Goal: Task Accomplishment & Management: Complete application form

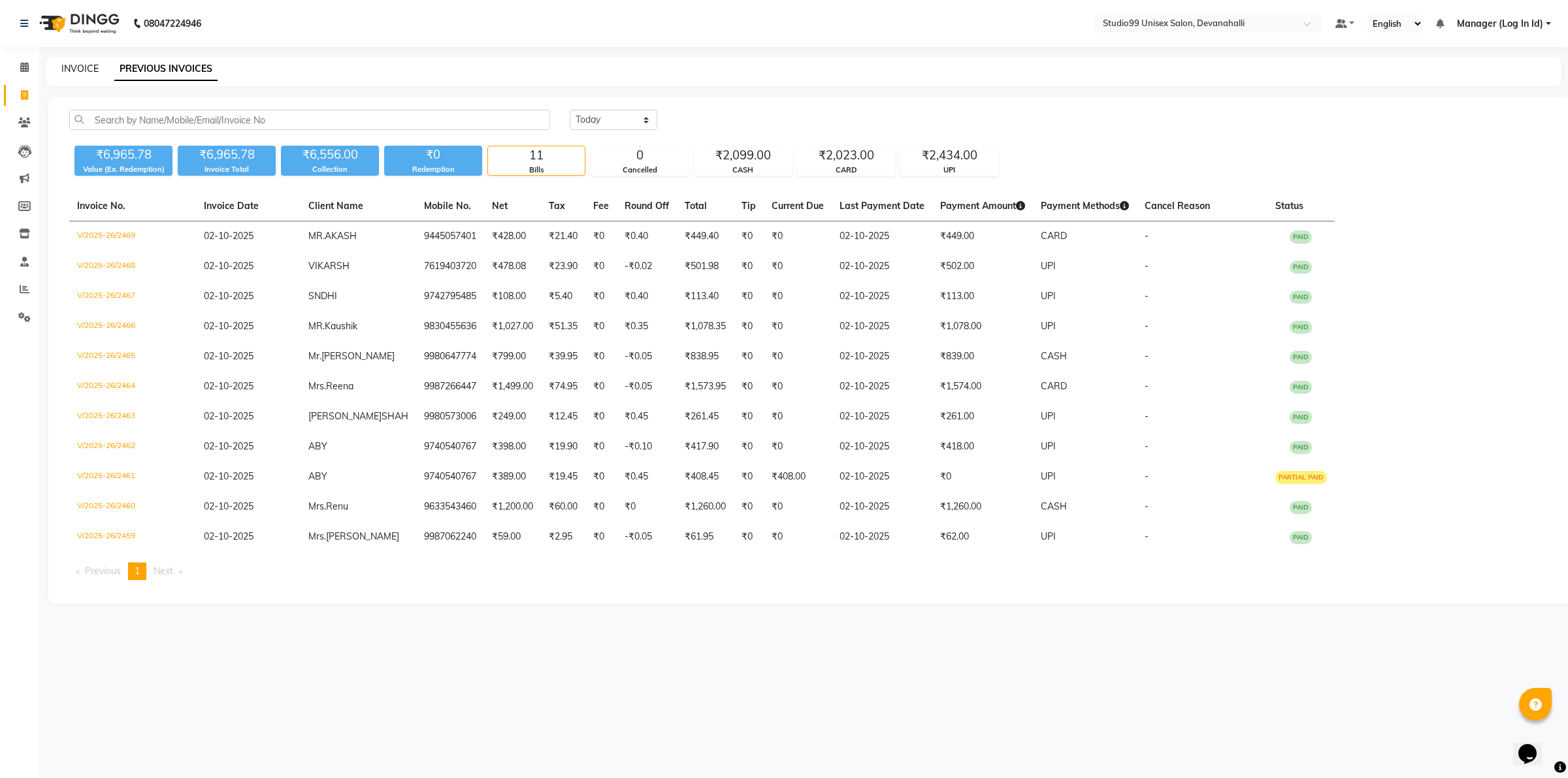
click at [77, 72] on link "INVOICE" at bounding box center [80, 68] width 37 height 11
select select "service"
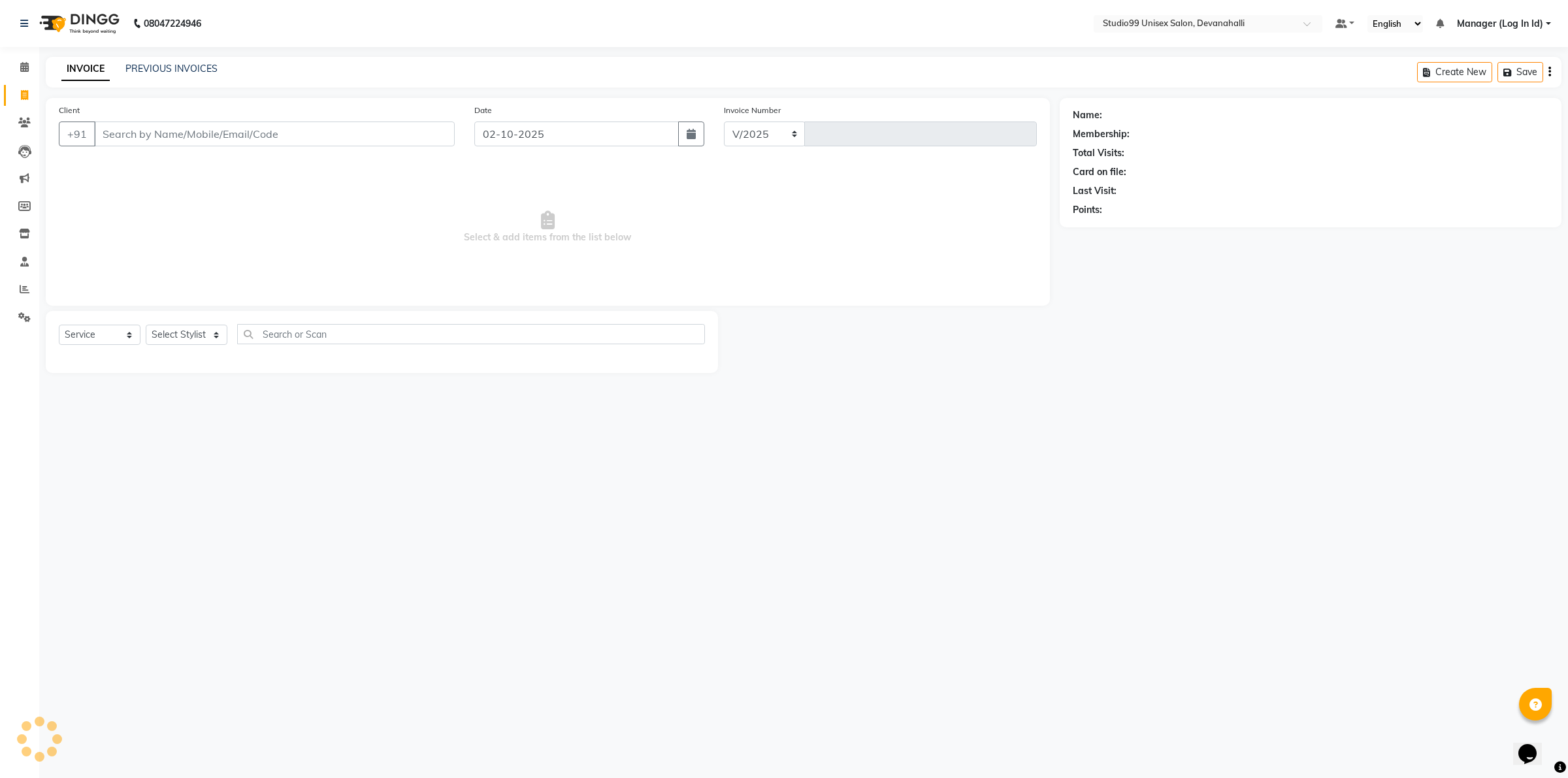
select select "6467"
type input "2470"
click at [260, 129] on input "Client" at bounding box center [275, 133] width 361 height 25
type input "7204558033"
click at [414, 135] on span "Add Client" at bounding box center [420, 134] width 51 height 13
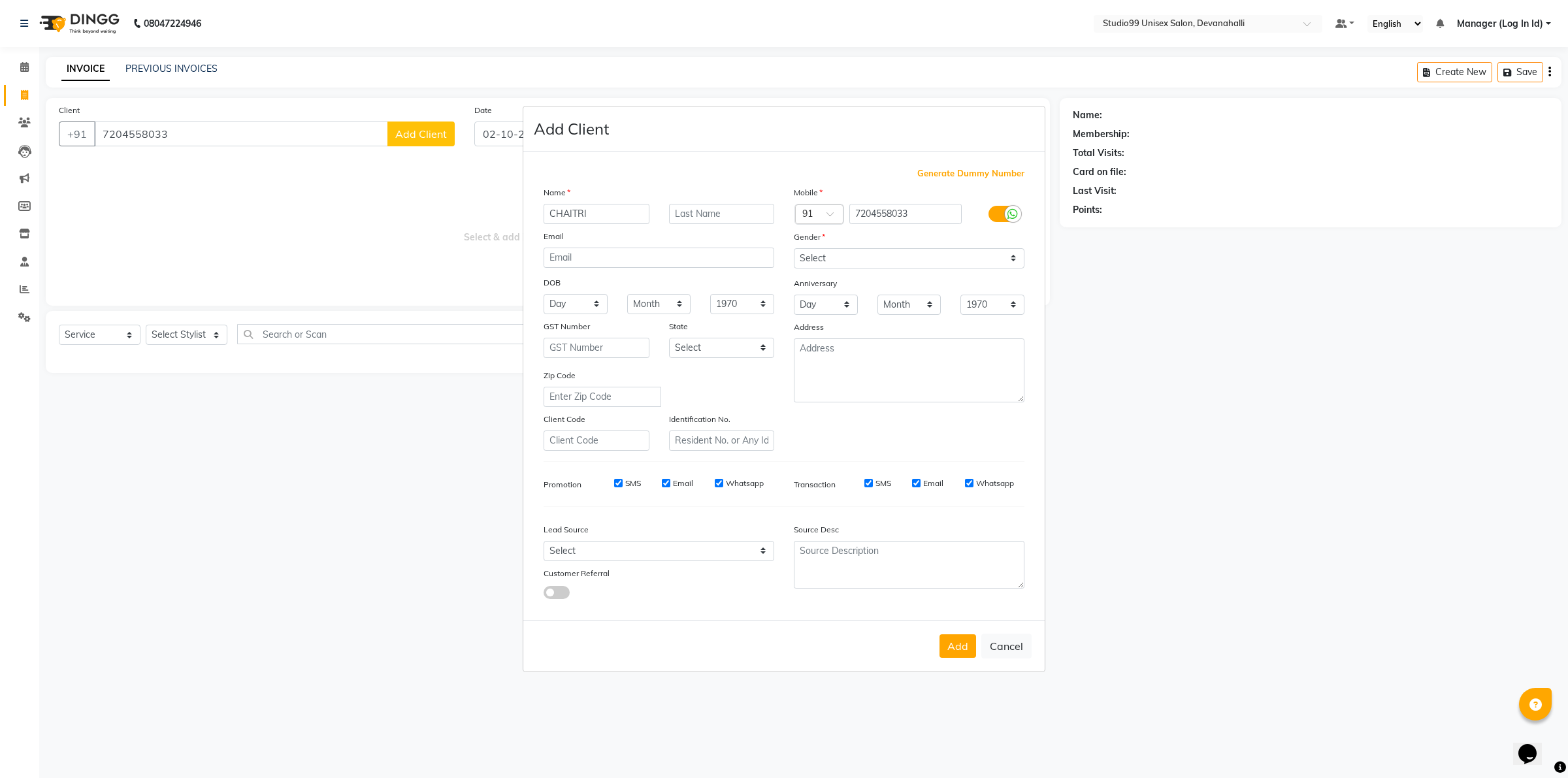
type input "CHAITRI"
drag, startPoint x: 909, startPoint y: 248, endPoint x: 909, endPoint y: 256, distance: 8.0
click at [909, 255] on div "Mobile Country Code × 91 7204558033 Gender Select [DEMOGRAPHIC_DATA] [DEMOGRAPH…" at bounding box center [909, 318] width 250 height 265
click at [909, 260] on select "Select [DEMOGRAPHIC_DATA] [DEMOGRAPHIC_DATA] Other Prefer Not To Say" at bounding box center [910, 258] width 231 height 20
select select "[DEMOGRAPHIC_DATA]"
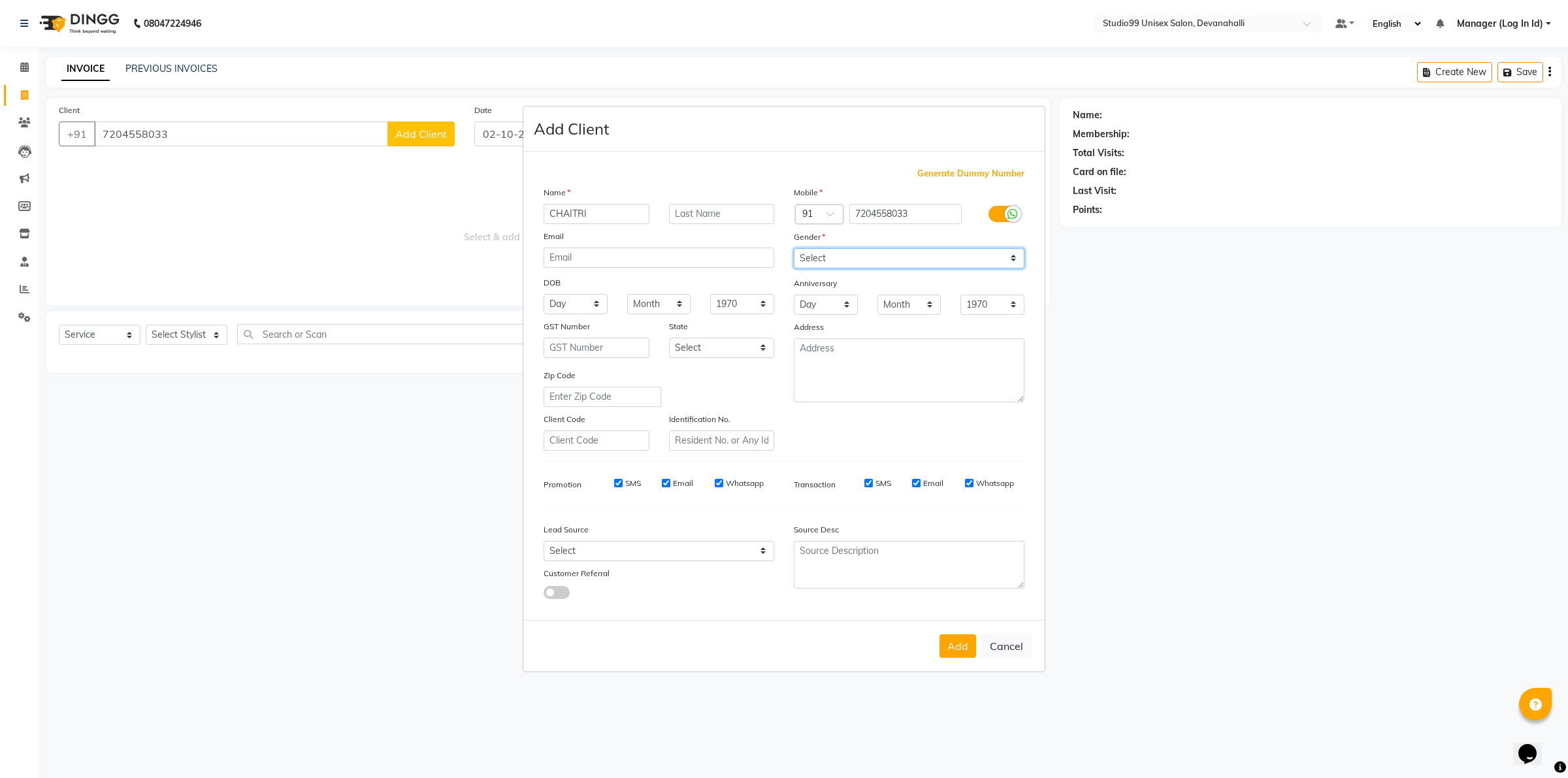
click at [794, 250] on select "Select [DEMOGRAPHIC_DATA] [DEMOGRAPHIC_DATA] Other Prefer Not To Say" at bounding box center [910, 258] width 231 height 20
click at [975, 649] on div "Add Cancel" at bounding box center [784, 645] width 521 height 51
click at [964, 649] on button "Add" at bounding box center [958, 645] width 37 height 24
select select
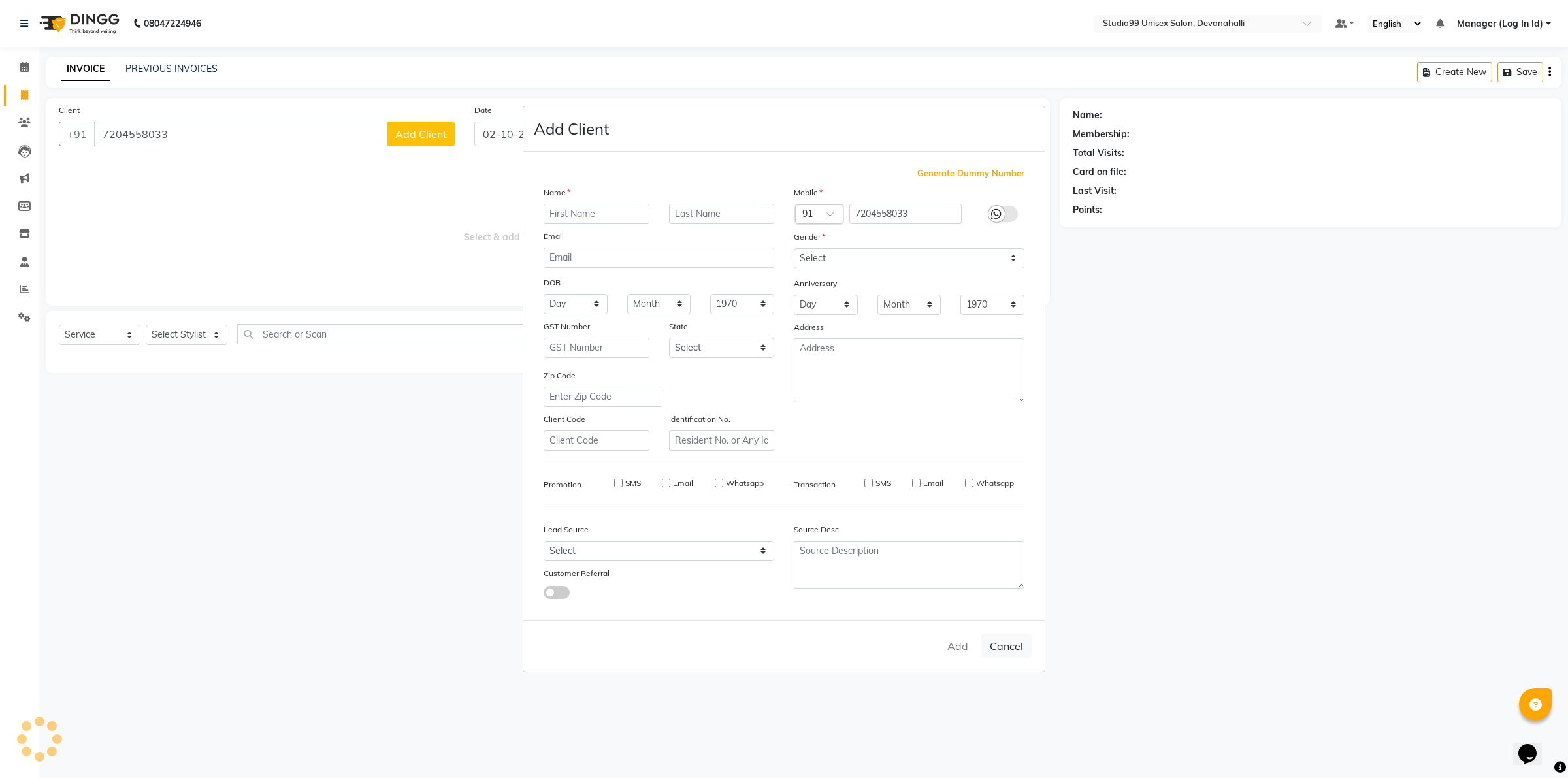
select select
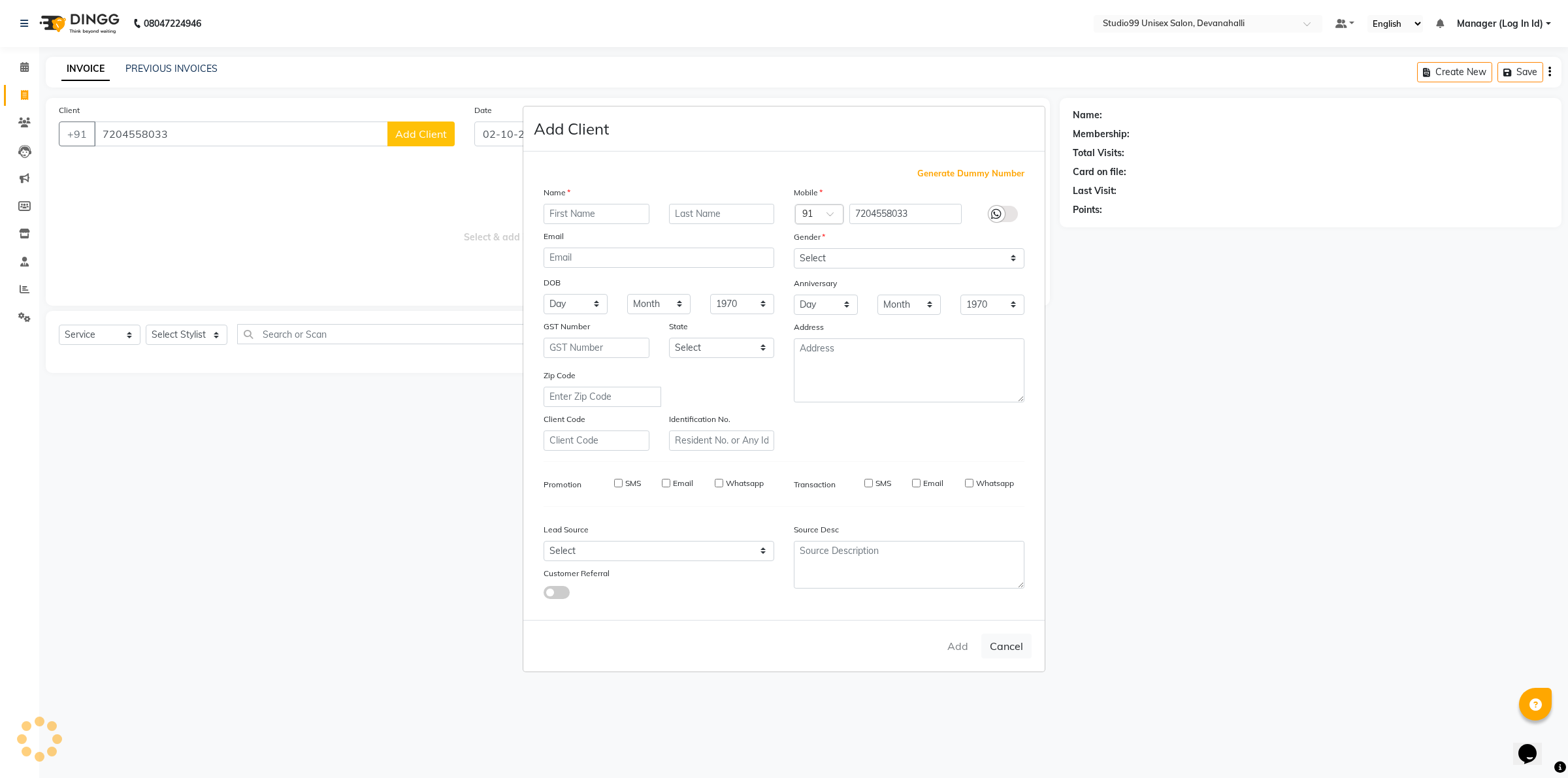
checkbox input "false"
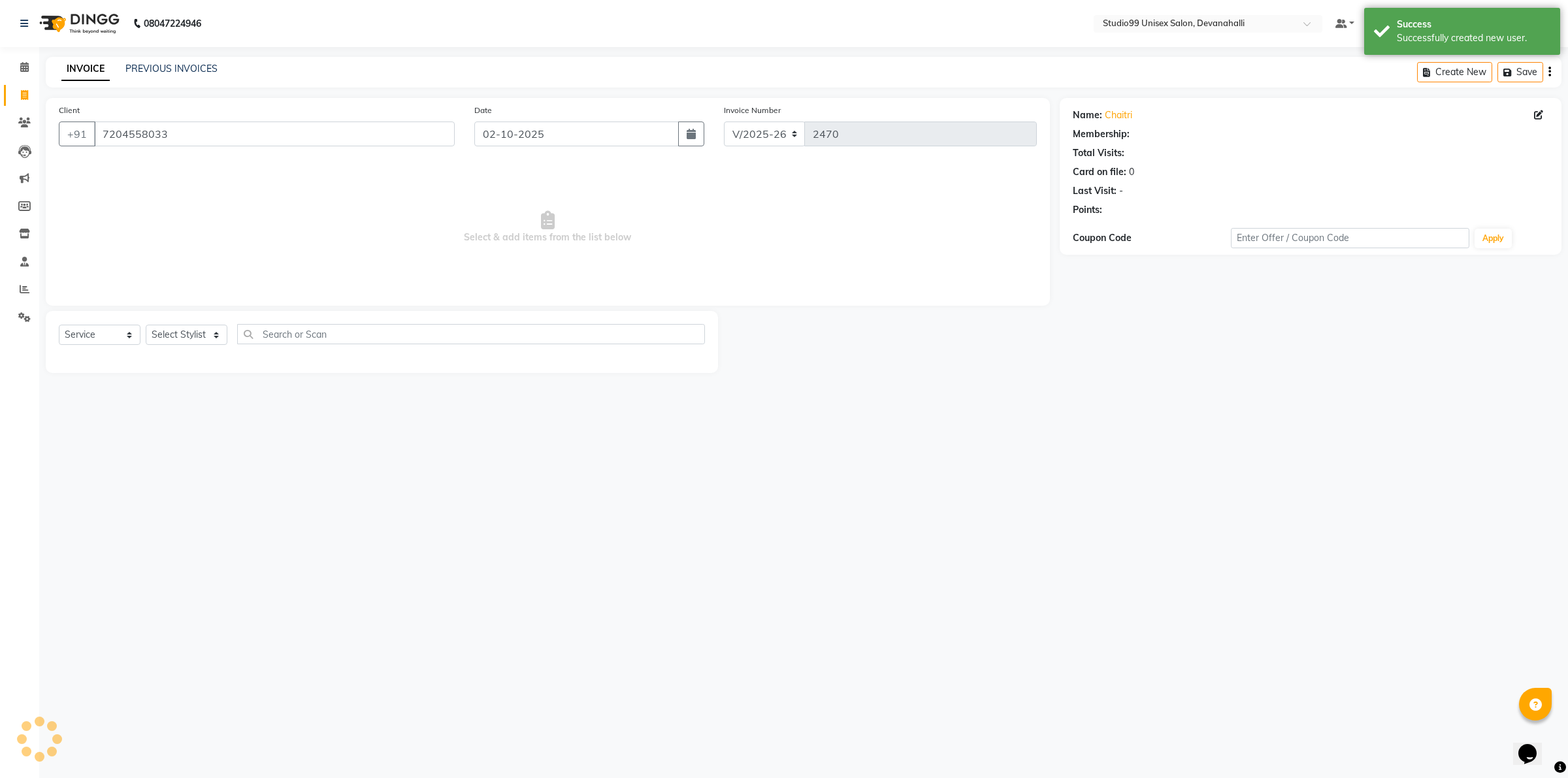
select select "1: Object"
drag, startPoint x: 706, startPoint y: 464, endPoint x: 651, endPoint y: 454, distance: 55.9
click at [688, 459] on div "08047224946 Select Location × Studio99 Unisex Salon, Devanahalli Default Panel …" at bounding box center [784, 389] width 1568 height 778
click at [191, 338] on select "Select Stylist AANAYA Manager (Log In Id) Neha [PERSON_NAME] [PERSON_NAME] [PER…" at bounding box center [186, 334] width 81 height 20
select select "82290"
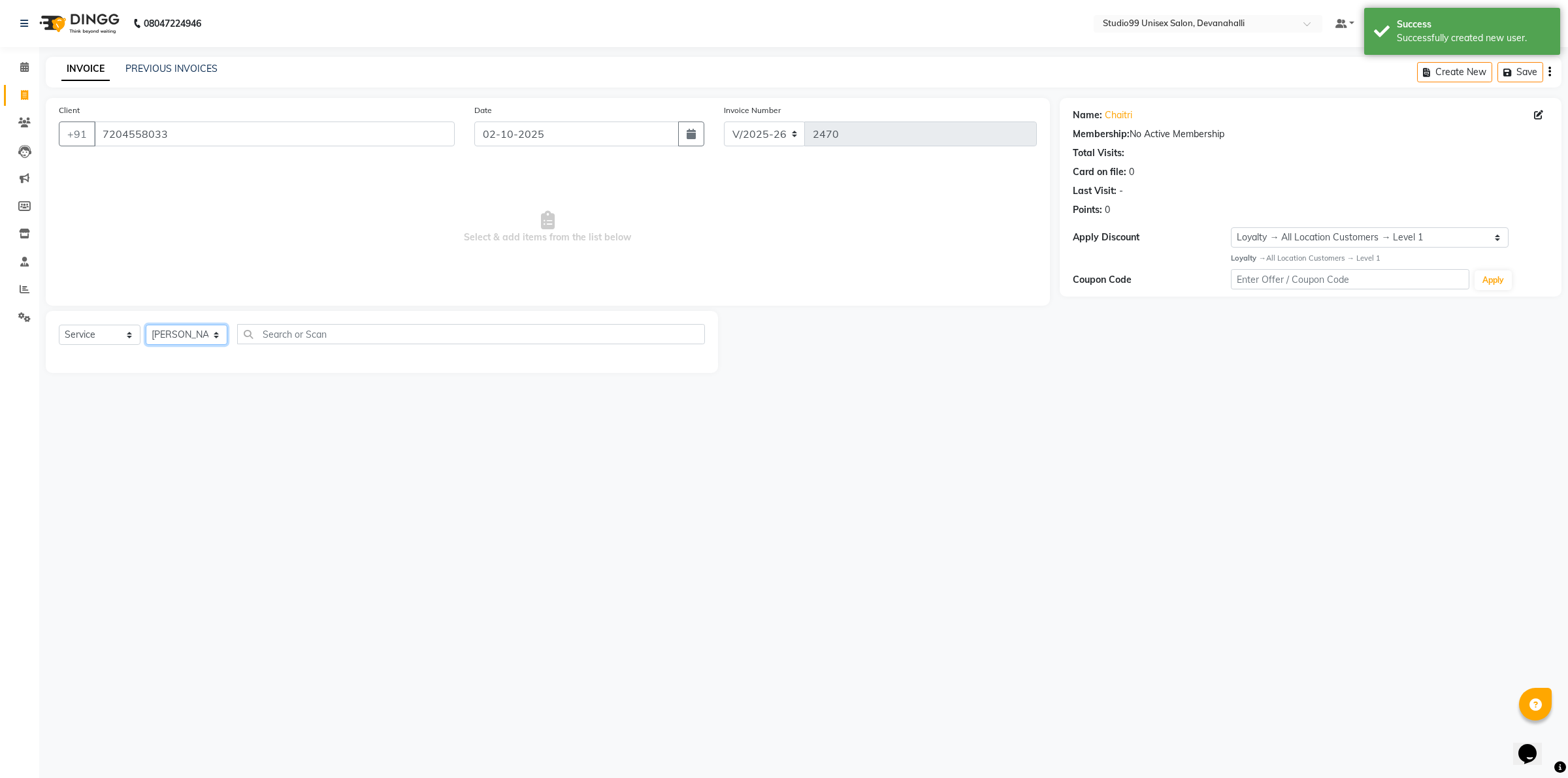
click at [146, 324] on select "Select Stylist AANAYA Manager (Log In Id) Neha [PERSON_NAME] [PERSON_NAME] [PER…" at bounding box center [186, 334] width 81 height 20
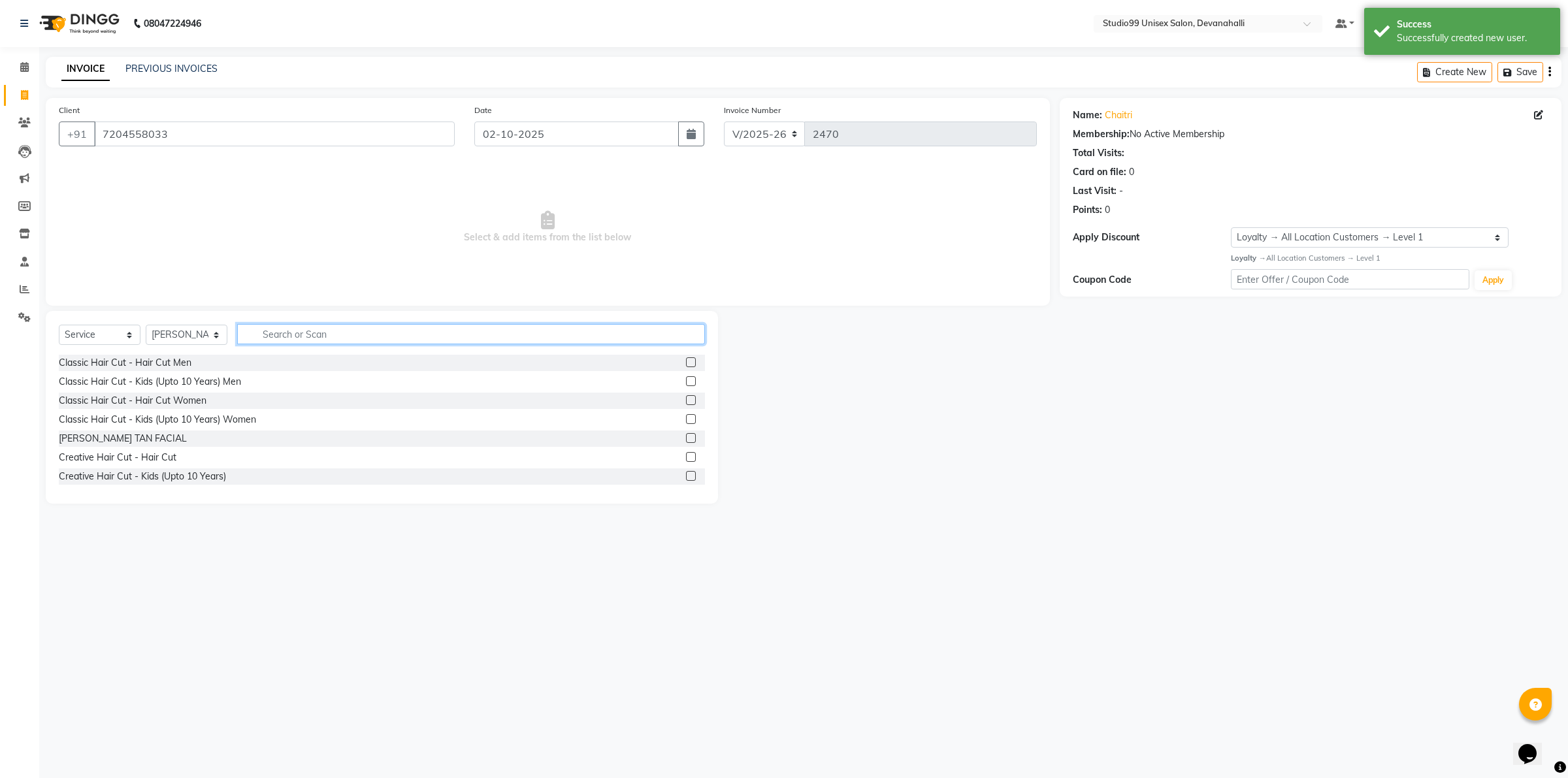
click at [283, 338] on input "text" at bounding box center [471, 334] width 467 height 20
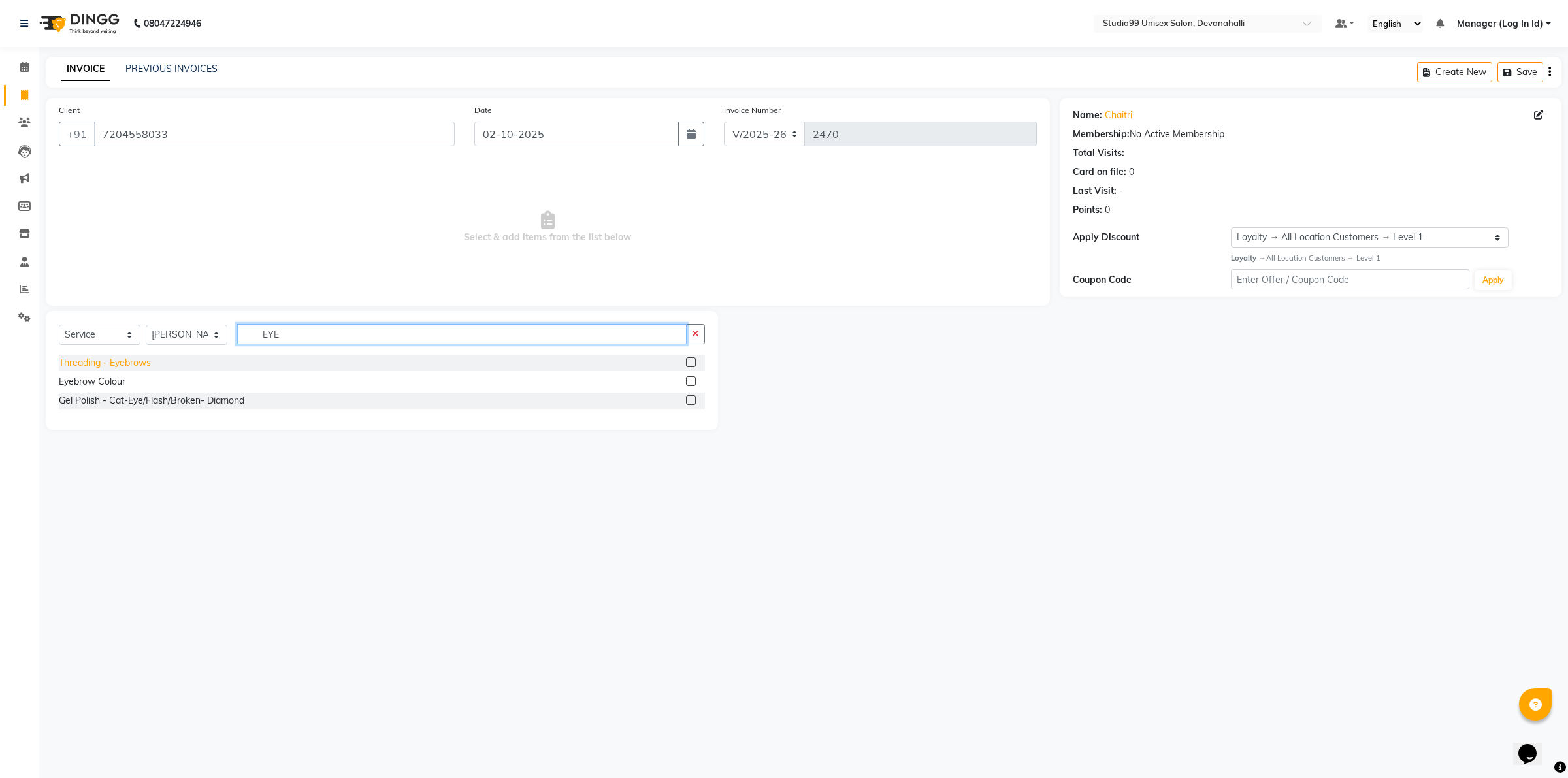
type input "EYE"
click at [128, 367] on div "Threading - Eyebrows" at bounding box center [104, 363] width 92 height 14
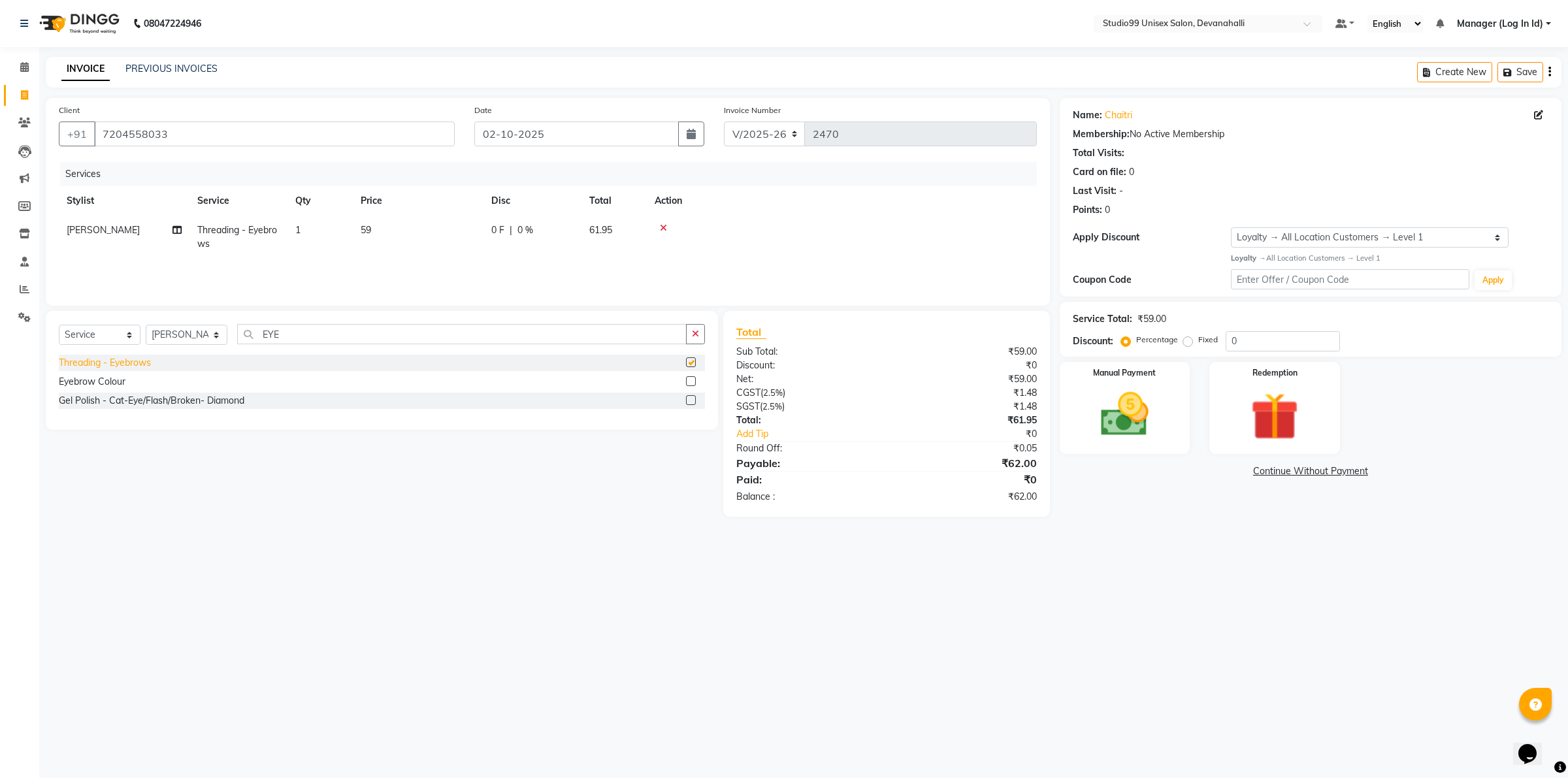
checkbox input "false"
click at [315, 337] on input "EYE" at bounding box center [462, 334] width 450 height 20
type input "E"
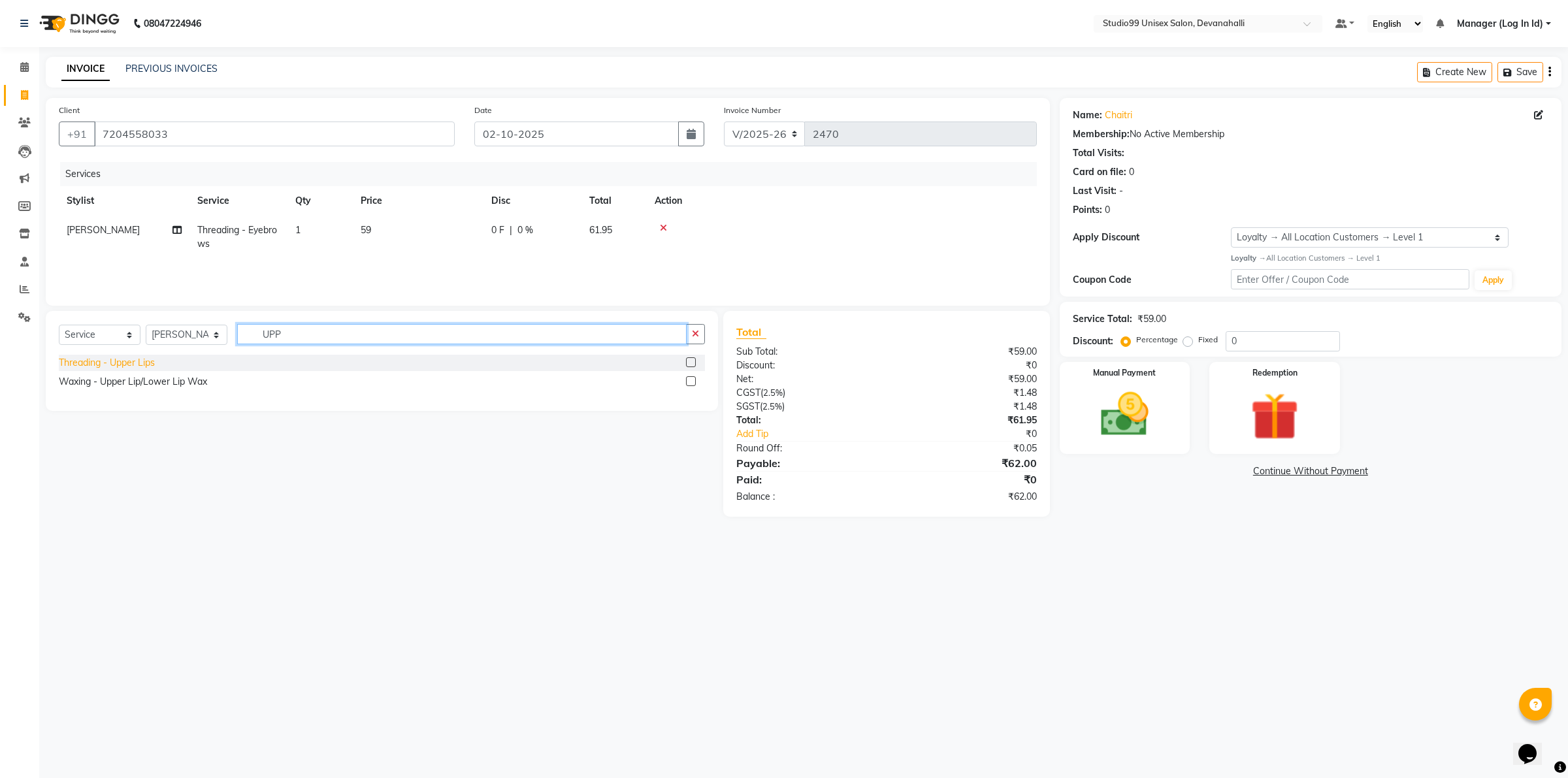
type input "UPP"
click at [93, 367] on div "Threading - Upper Lips" at bounding box center [106, 363] width 96 height 14
checkbox input "false"
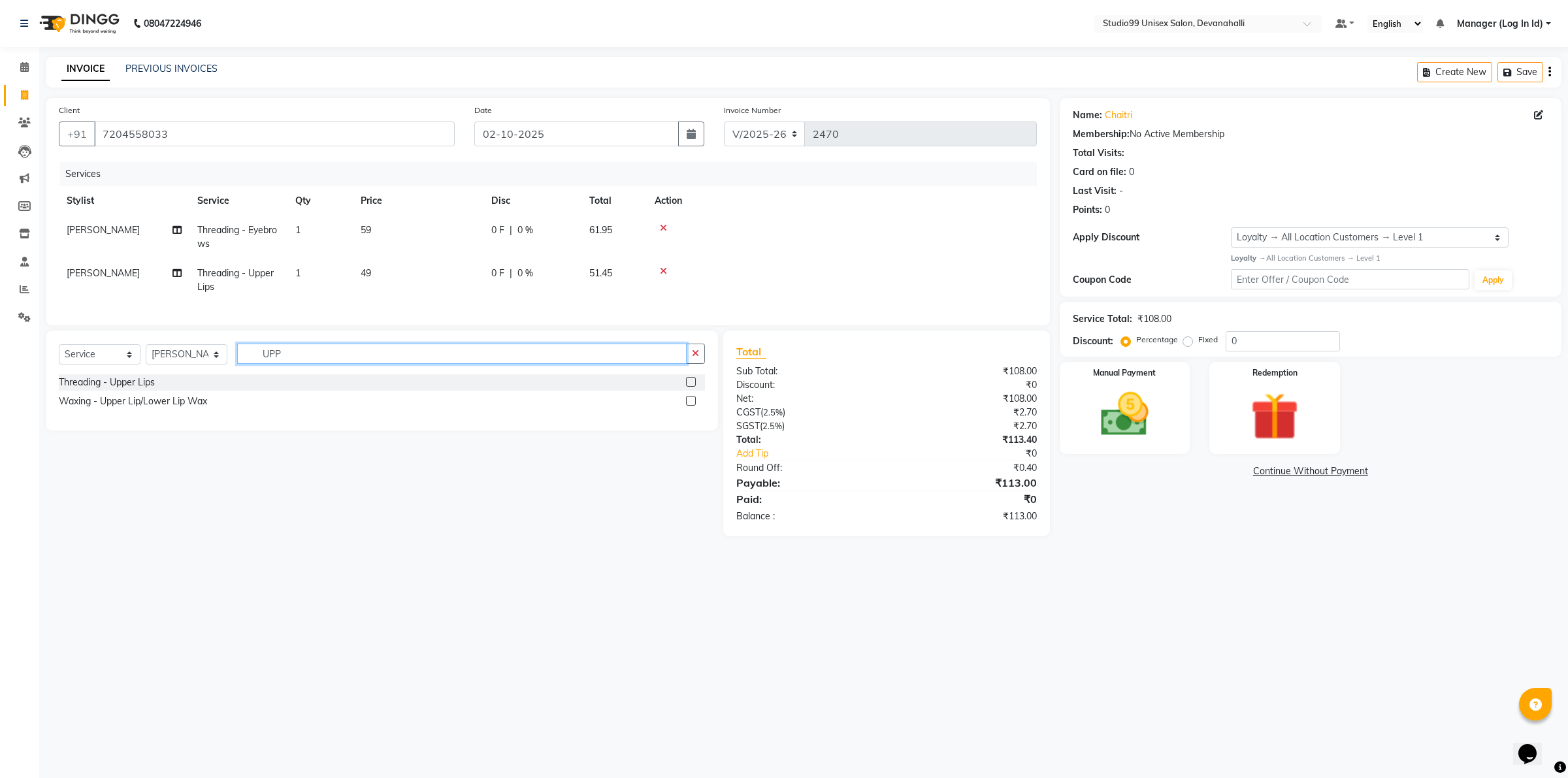
click at [308, 364] on input "UPP" at bounding box center [462, 354] width 450 height 20
type input "U"
type input "CHI"
click at [85, 404] on div "Threading - Chin Waxing - Chin Wax" at bounding box center [381, 393] width 646 height 38
click at [92, 389] on div "Threading - Chin" at bounding box center [93, 382] width 70 height 14
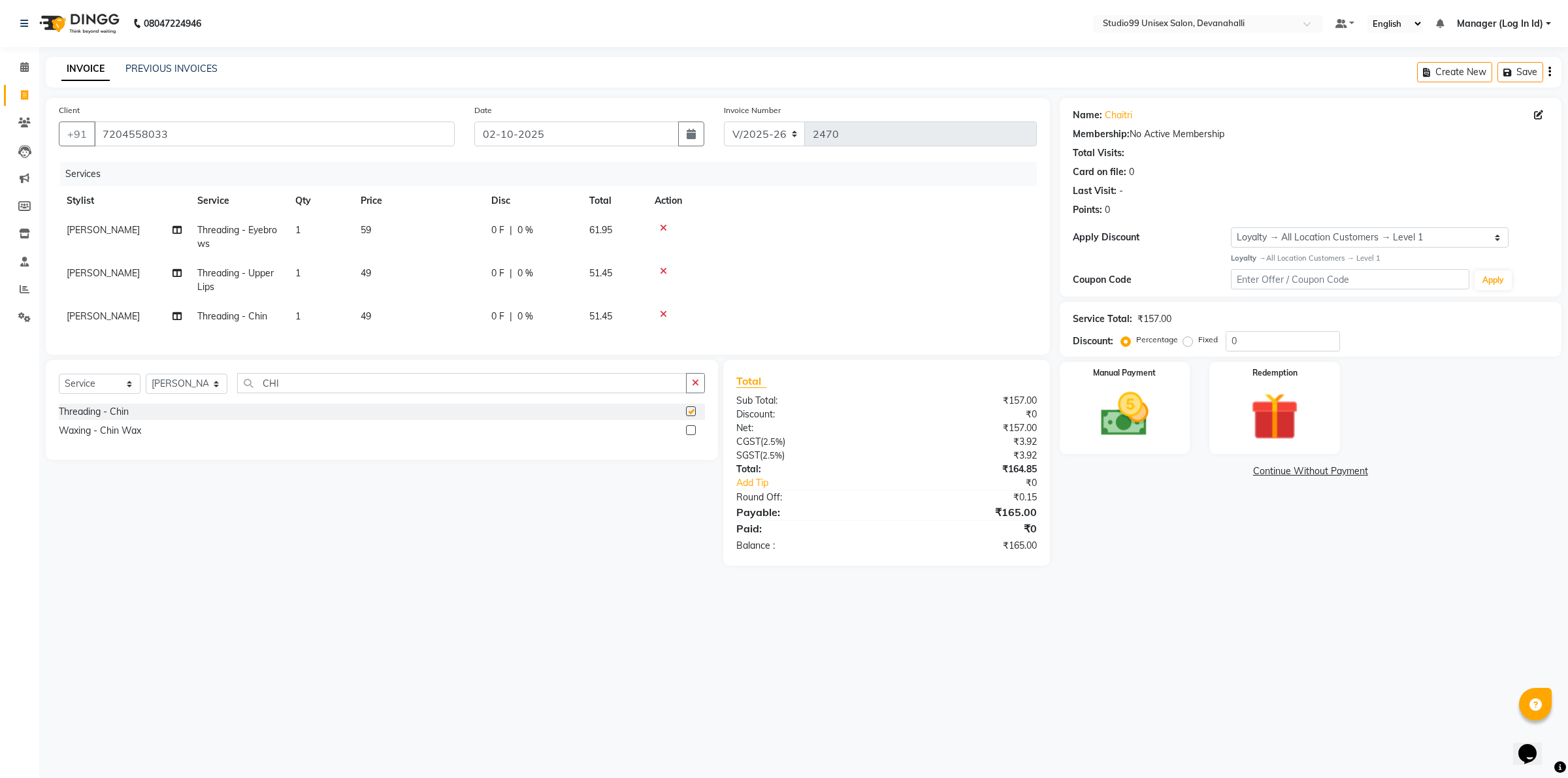
checkbox input "false"
click at [298, 404] on div "Select Service Product Membership Package Voucher Prepaid Gift Card Select Styl…" at bounding box center [381, 389] width 646 height 31
click at [294, 392] on input "CHI" at bounding box center [462, 383] width 450 height 20
type input "C"
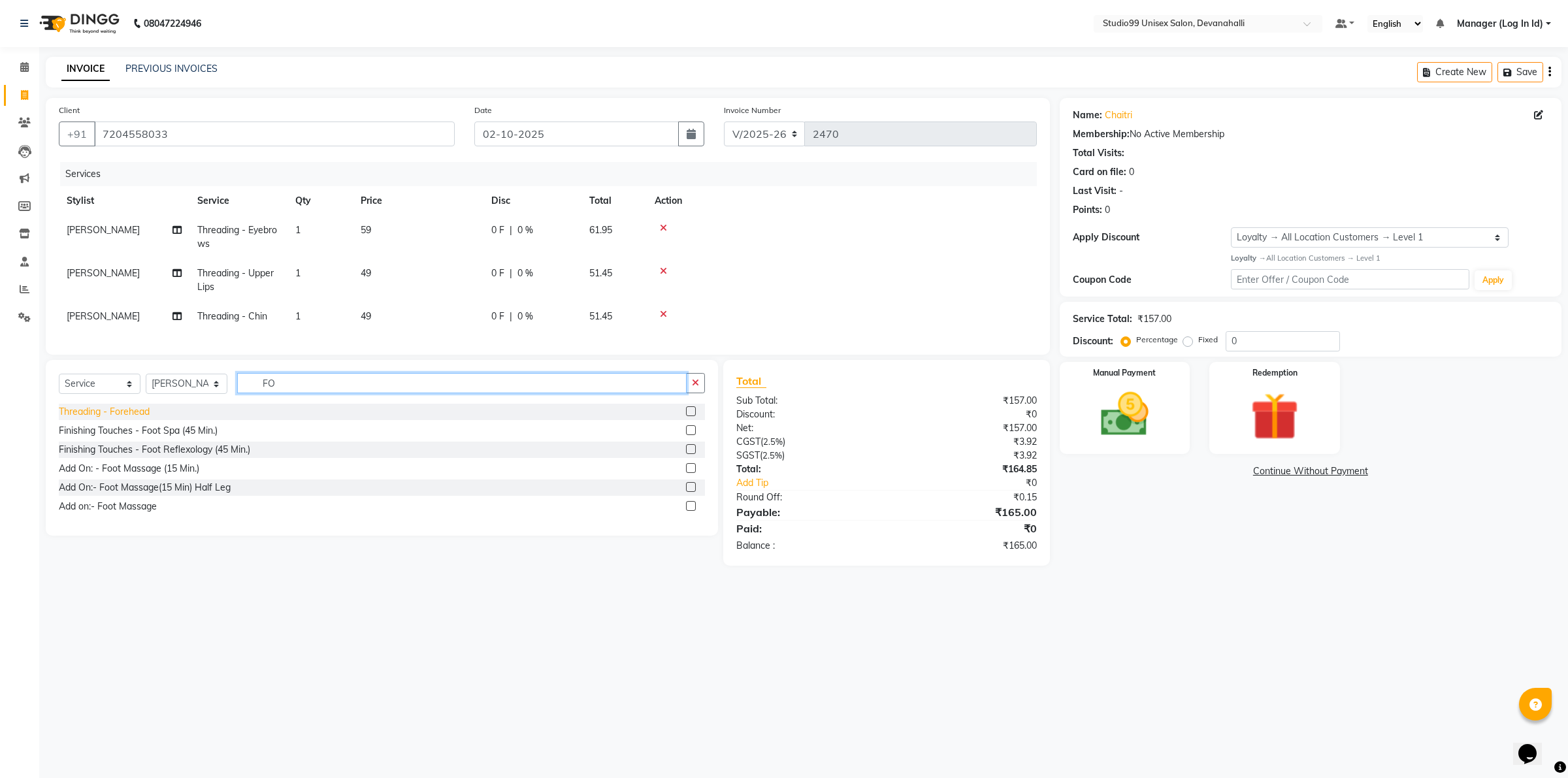
type input "FO"
click at [128, 419] on div "Threading - Forehead" at bounding box center [104, 411] width 91 height 14
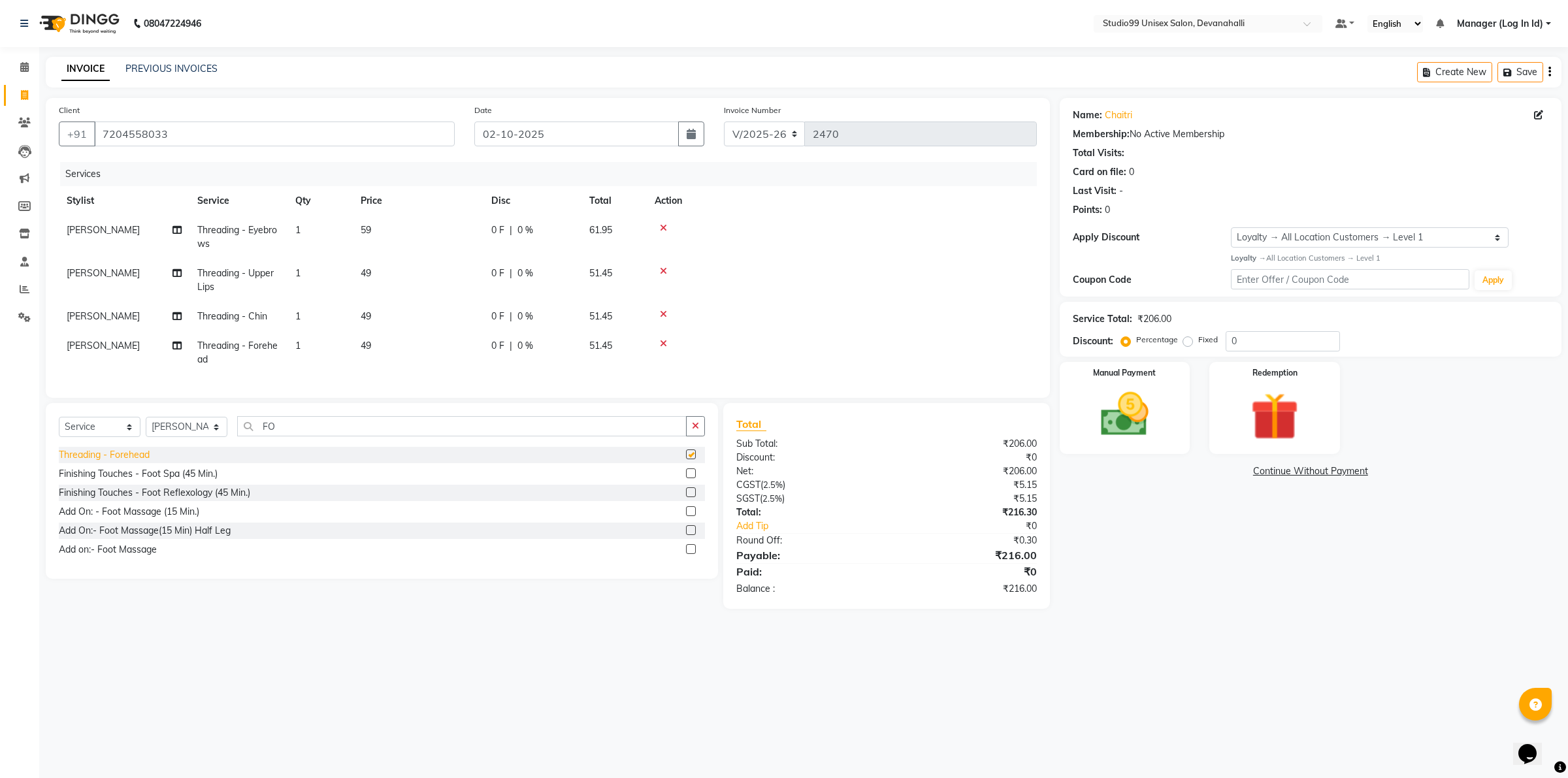
checkbox input "false"
click at [1132, 385] on img at bounding box center [1124, 414] width 81 height 58
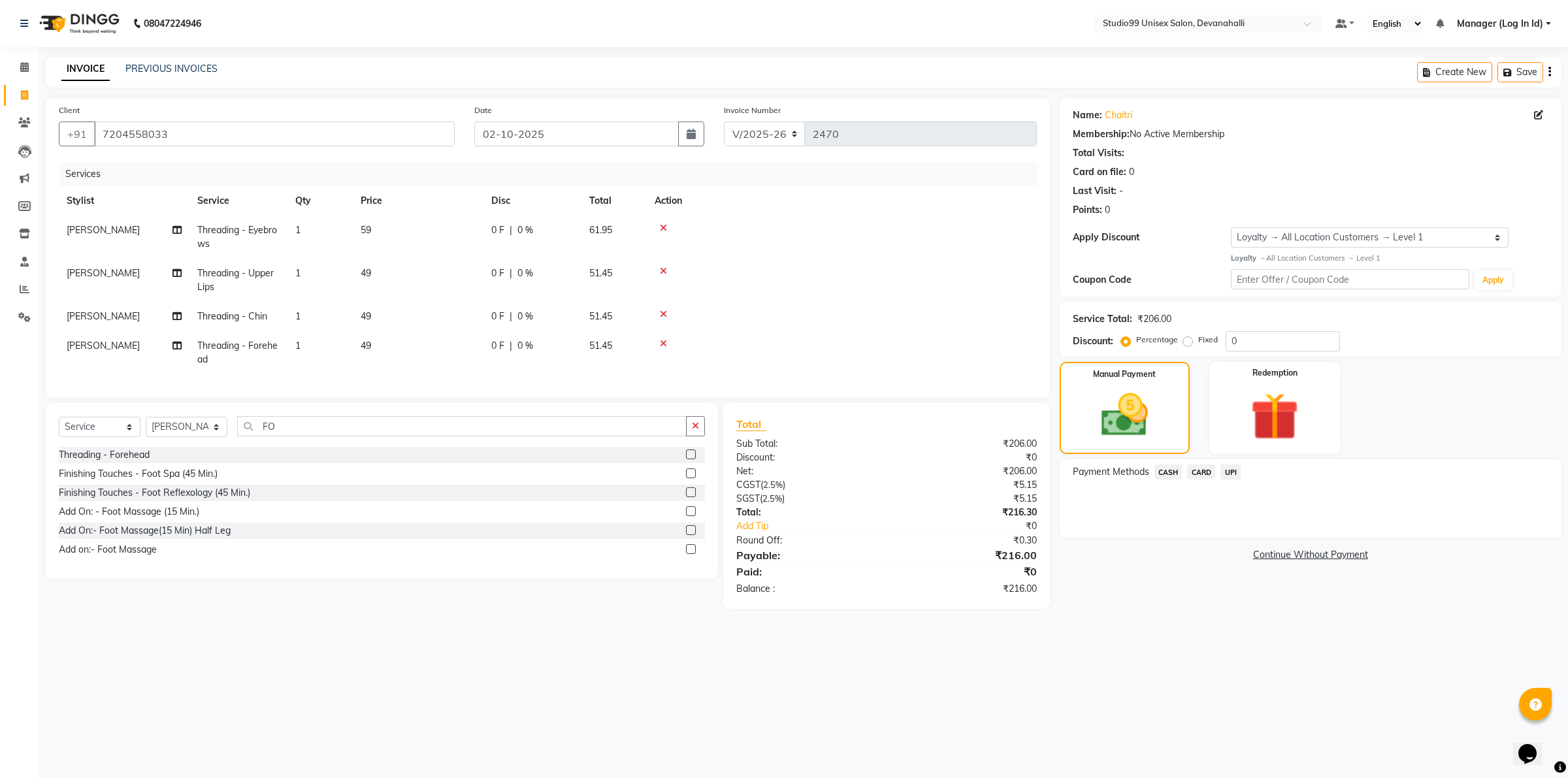
click at [1230, 474] on span "UPI" at bounding box center [1230, 472] width 20 height 15
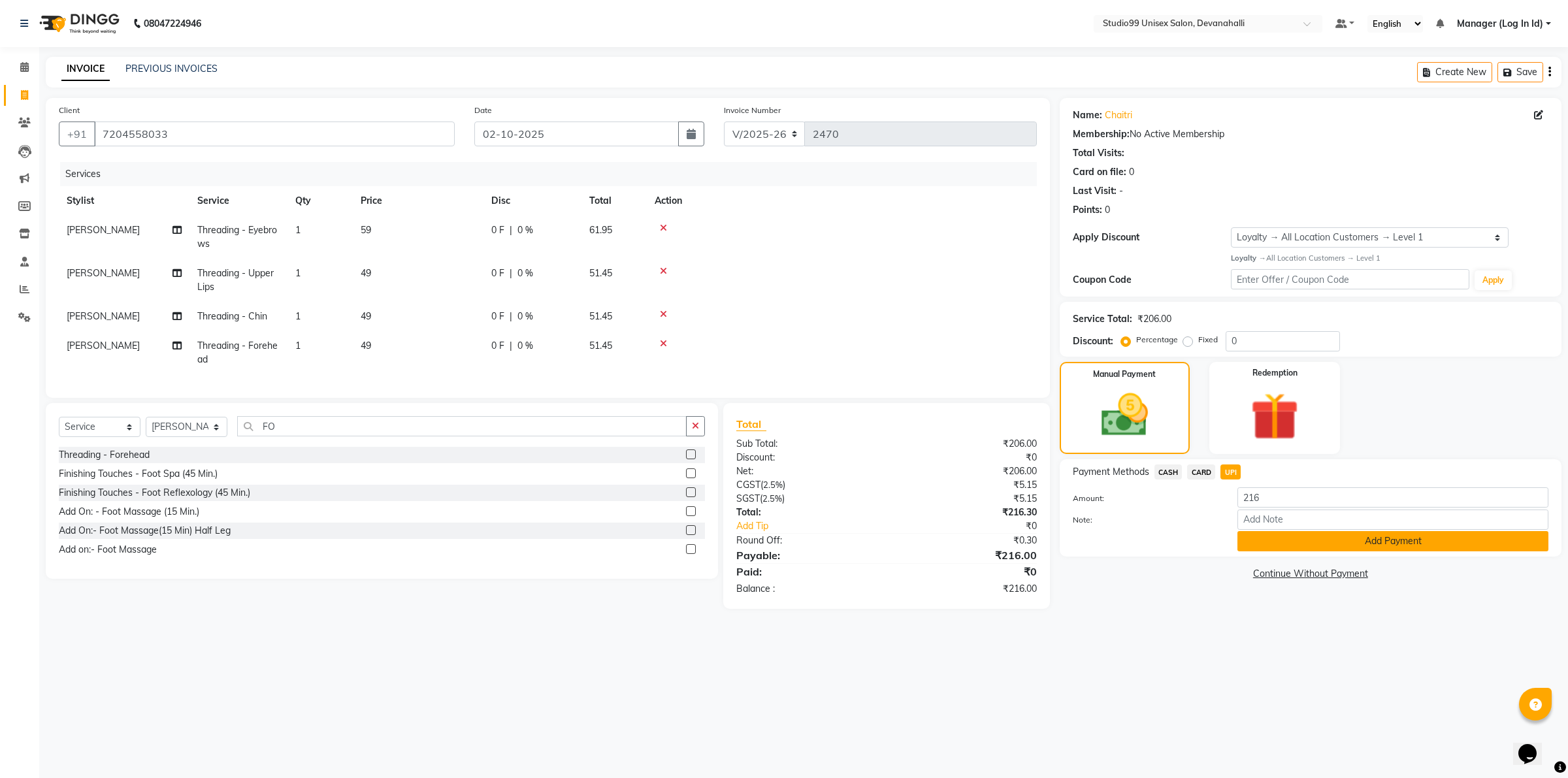
click at [1251, 539] on button "Add Payment" at bounding box center [1392, 541] width 311 height 20
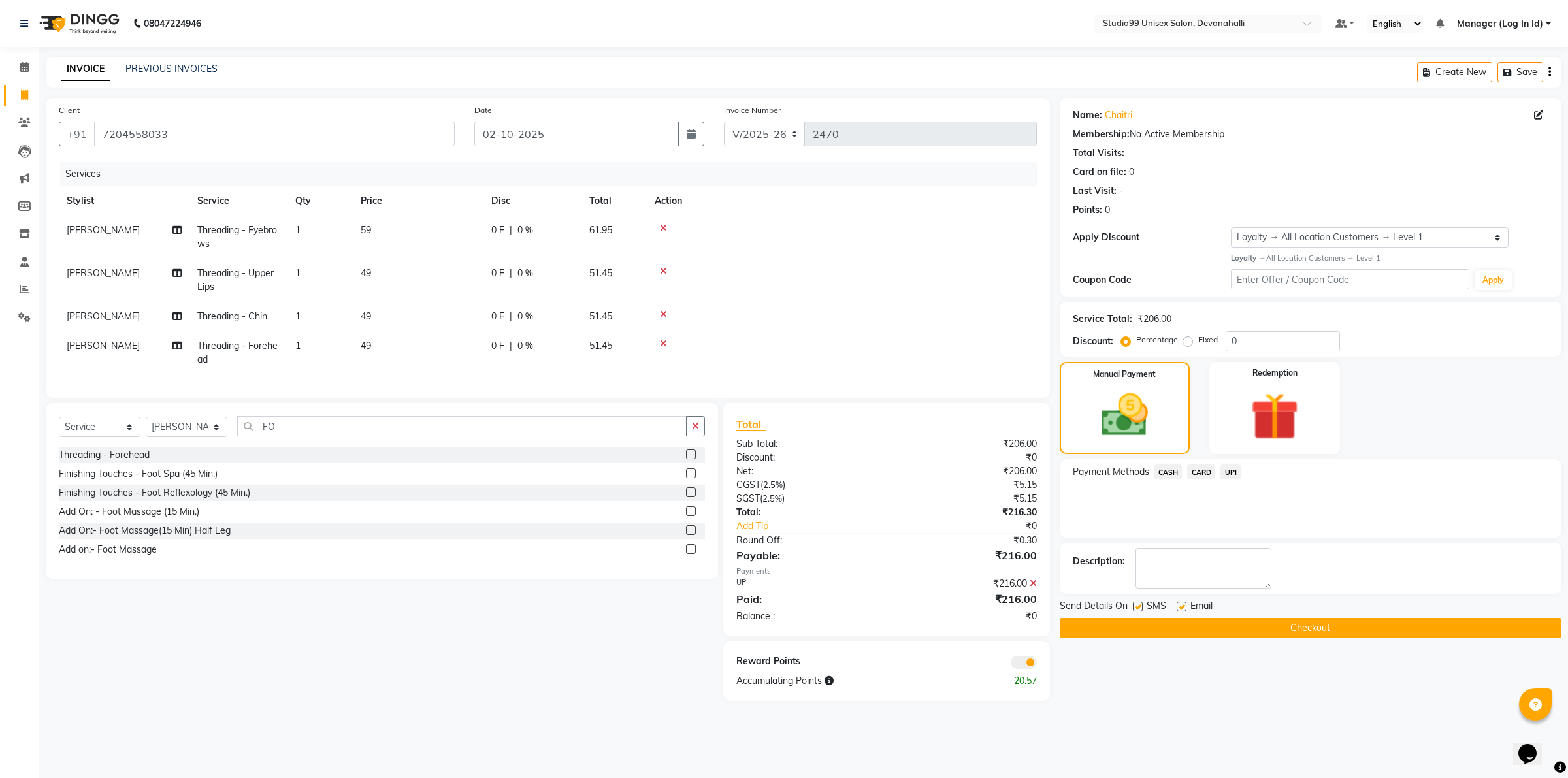
click at [1215, 624] on button "Checkout" at bounding box center [1310, 628] width 502 height 20
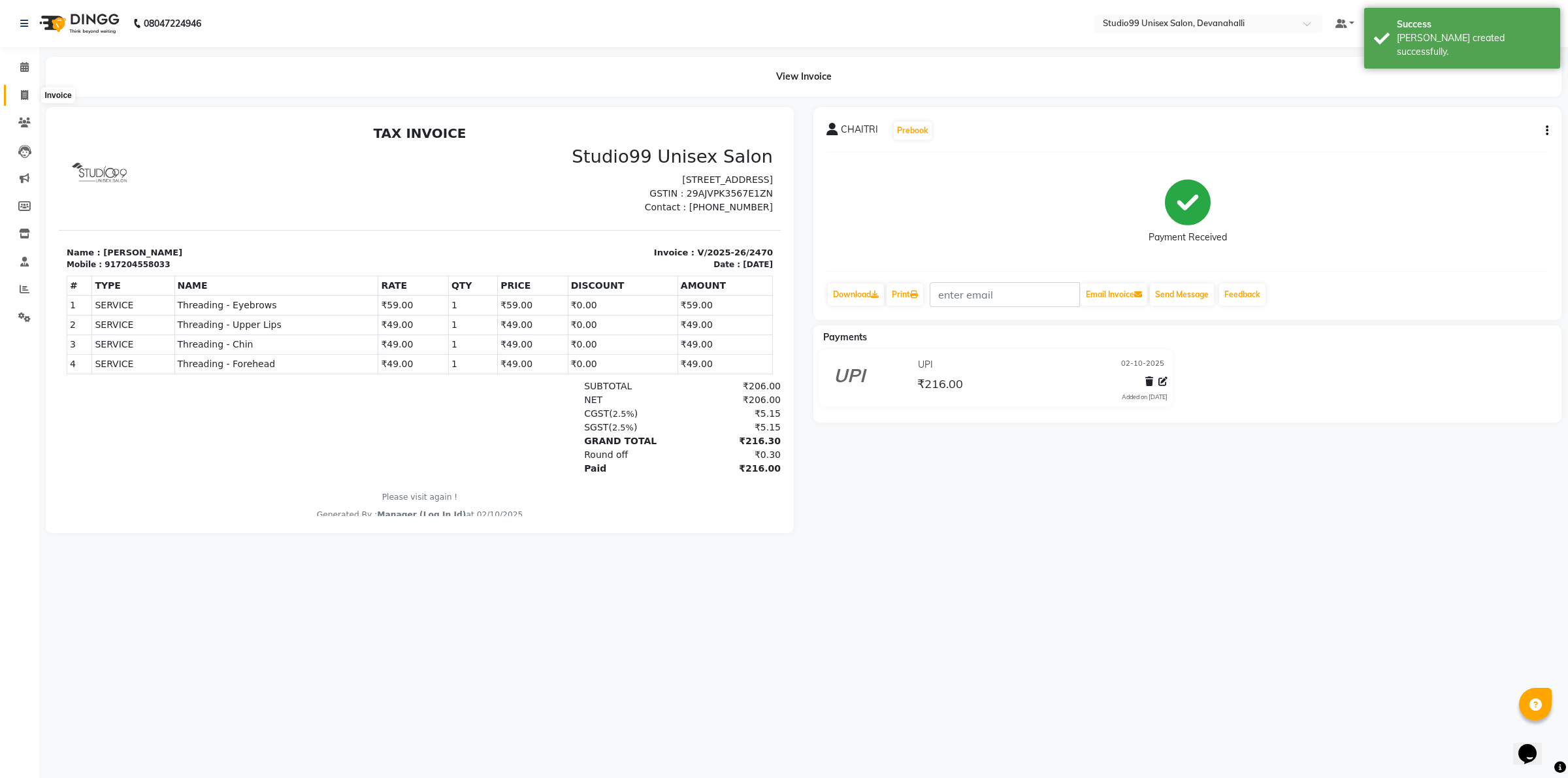
click at [20, 89] on span at bounding box center [24, 96] width 23 height 15
select select "service"
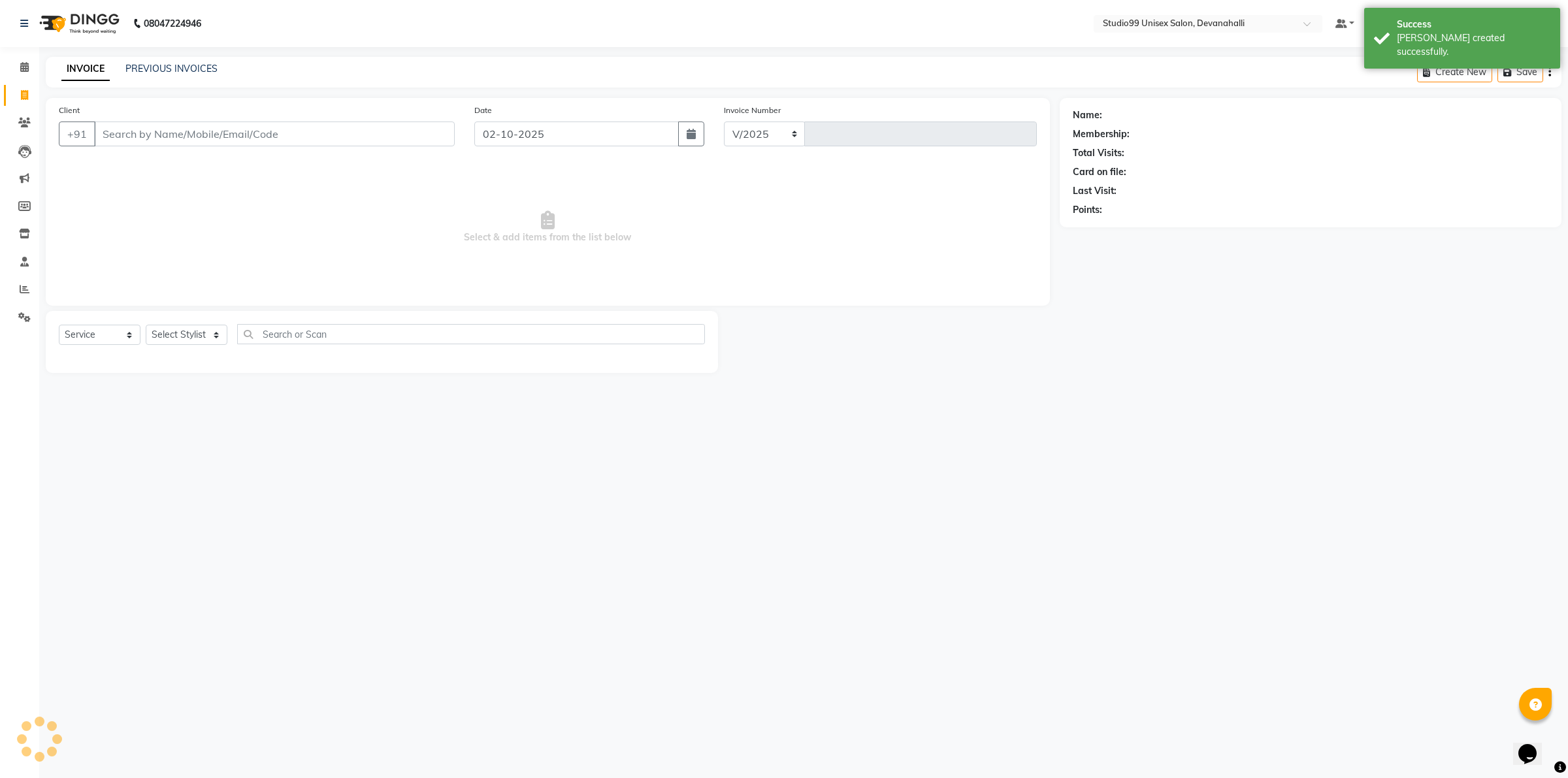
select select "6467"
type input "2471"
